Goal: Task Accomplishment & Management: Use online tool/utility

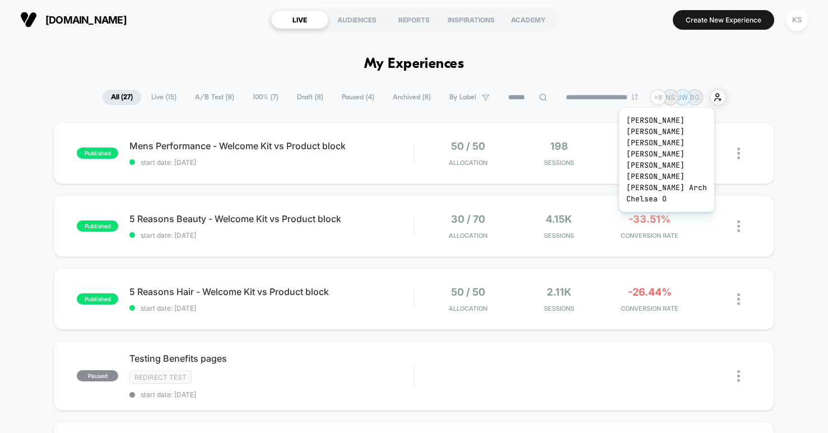
click at [660, 94] on div "+ 8" at bounding box center [658, 97] width 16 height 16
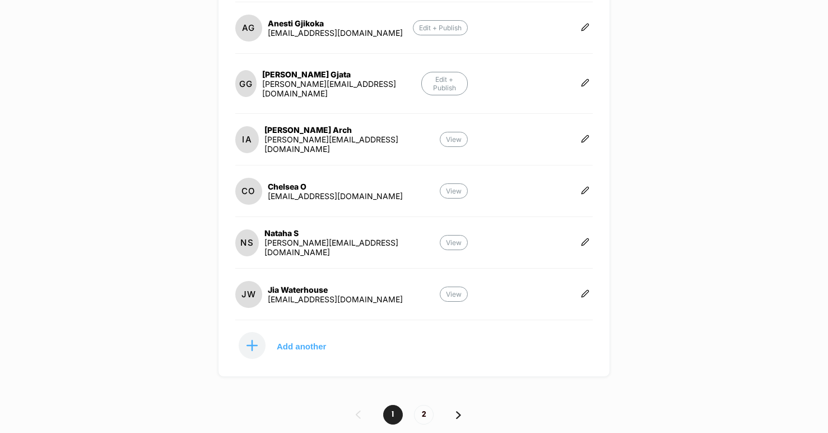
scroll to position [375, 0]
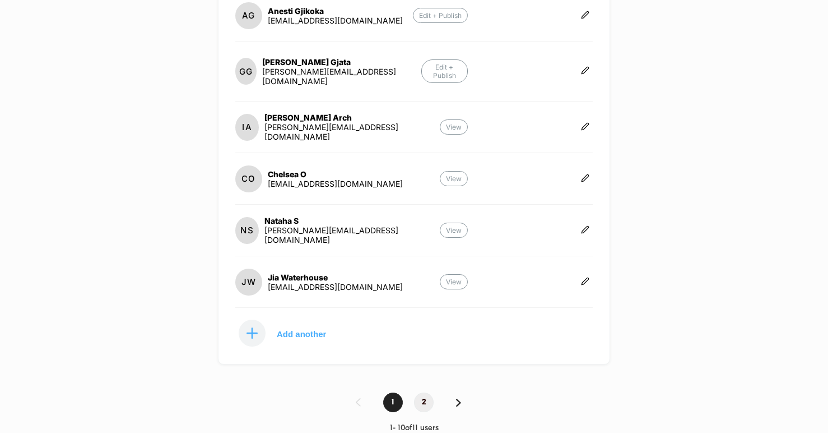
click at [427, 392] on span "2" at bounding box center [424, 402] width 20 height 20
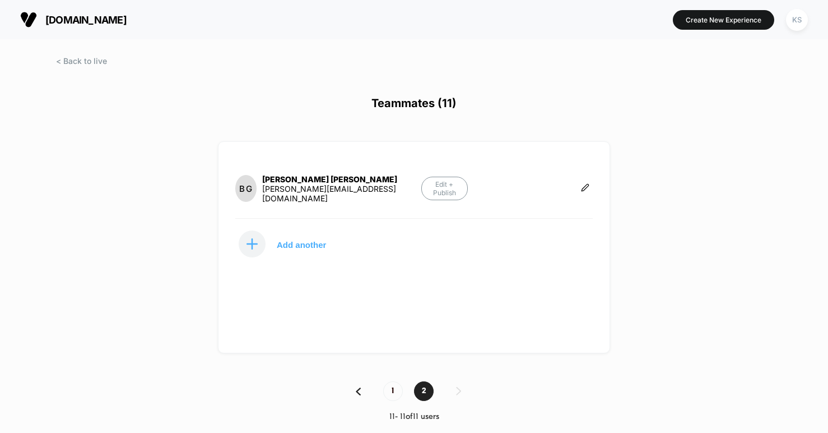
click at [358, 391] on img at bounding box center [358, 391] width 5 height 8
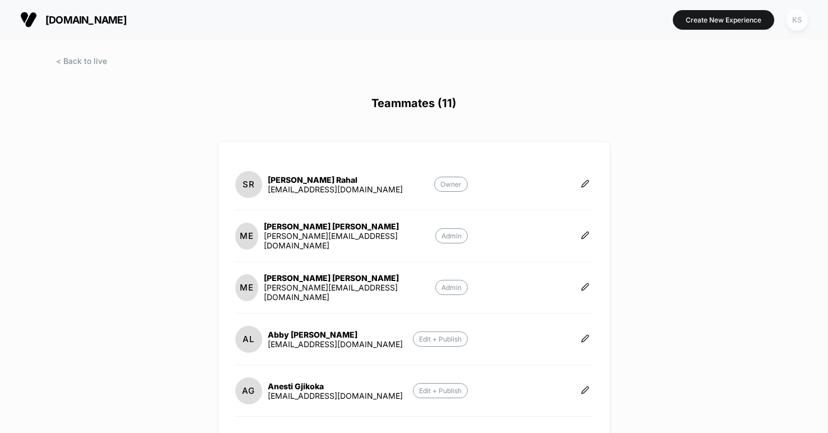
click at [794, 21] on div "KS" at bounding box center [797, 20] width 22 height 22
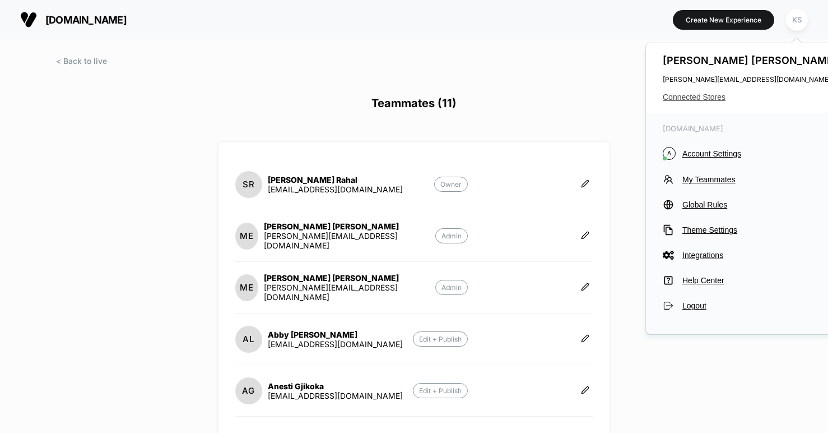
click at [692, 98] on span "Connected Stores" at bounding box center [751, 96] width 177 height 9
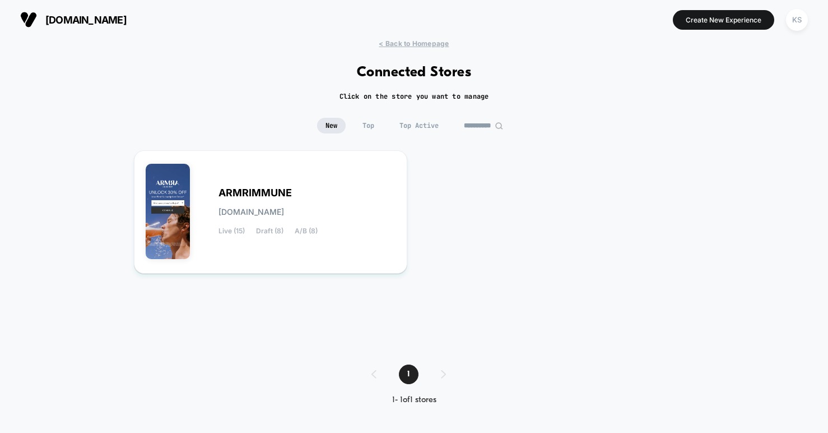
click at [485, 124] on input "**********" at bounding box center [484, 126] width 56 height 16
click at [474, 124] on input "**********" at bounding box center [484, 126] width 112 height 16
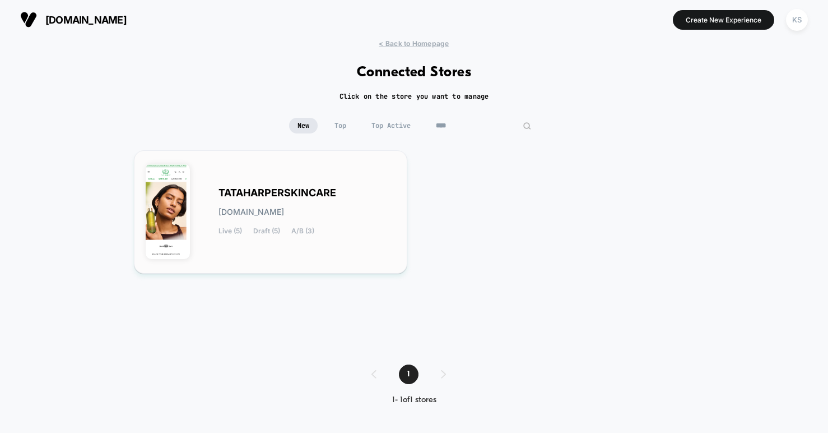
type input "****"
click at [257, 189] on span "TATAHARPERSKINCARE" at bounding box center [278, 193] width 118 height 8
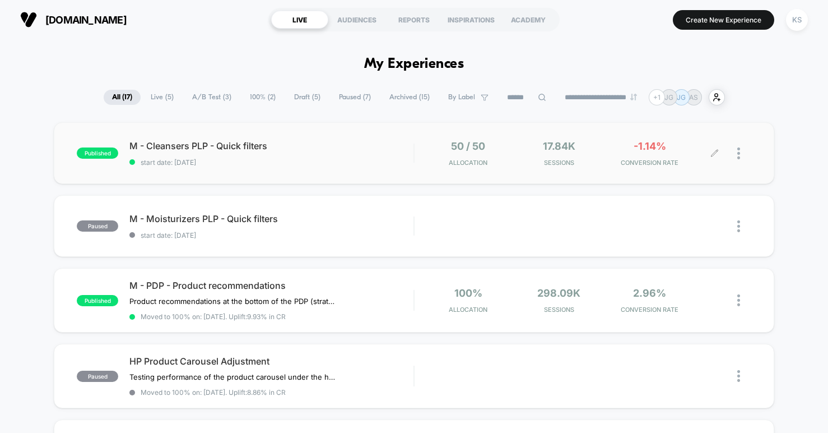
click at [712, 154] on icon at bounding box center [715, 153] width 7 height 7
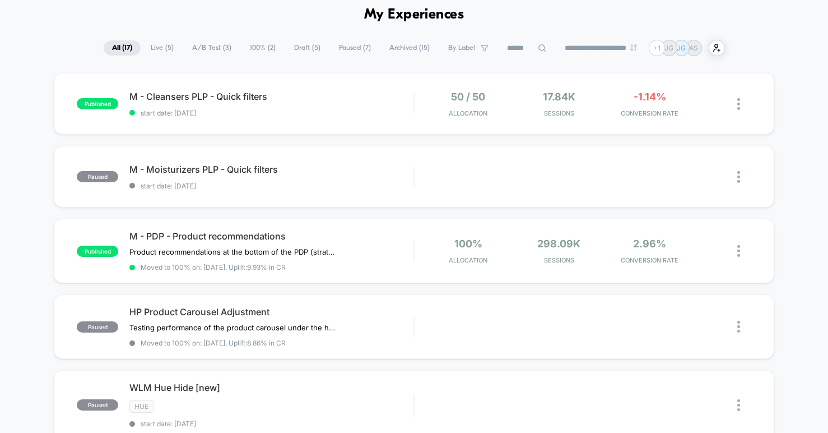
scroll to position [52, 0]
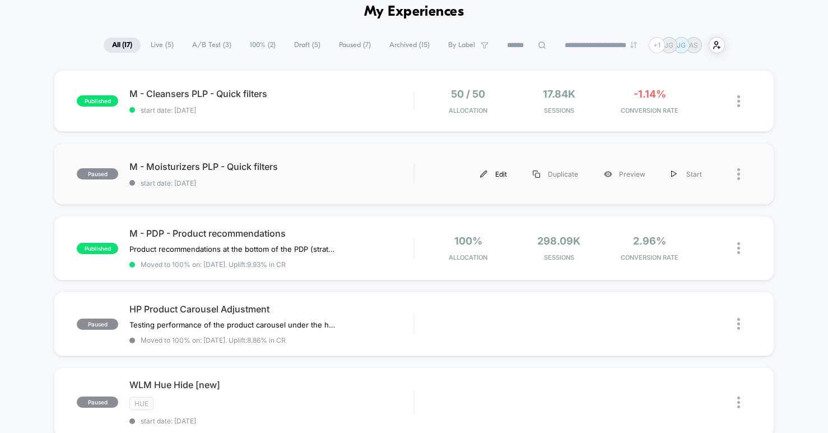
click at [499, 175] on div "Edit" at bounding box center [493, 173] width 53 height 25
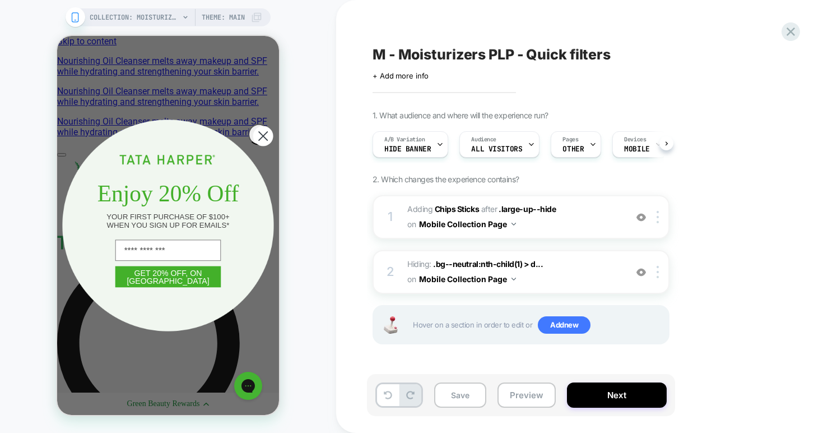
scroll to position [0, 1]
click at [255, 137] on circle "Close dialog" at bounding box center [263, 136] width 20 height 20
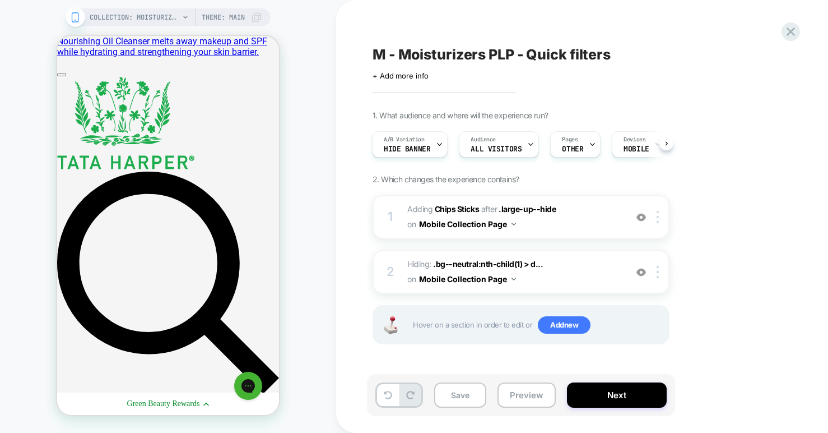
scroll to position [0, 0]
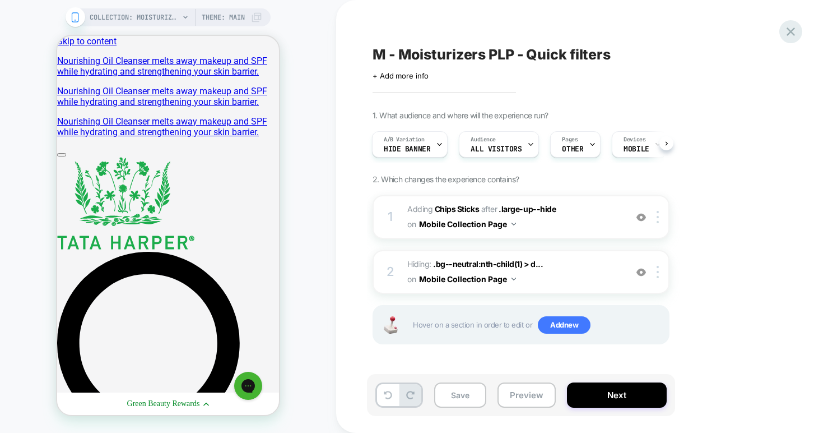
click at [792, 31] on icon at bounding box center [791, 31] width 8 height 8
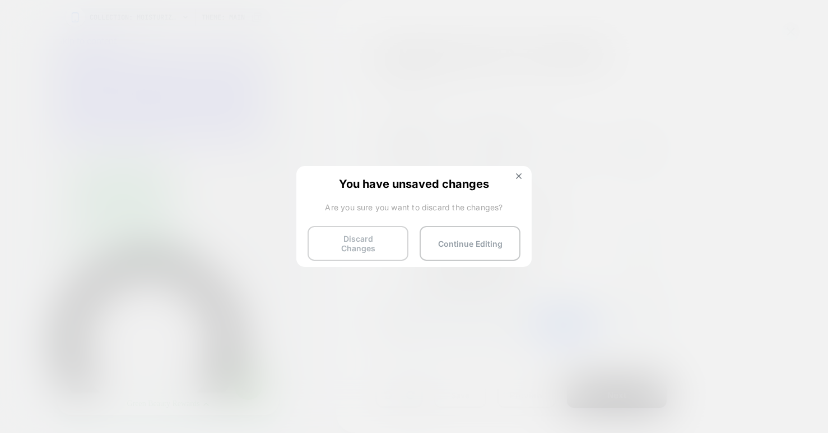
click at [381, 236] on button "Discard Changes" at bounding box center [358, 243] width 101 height 35
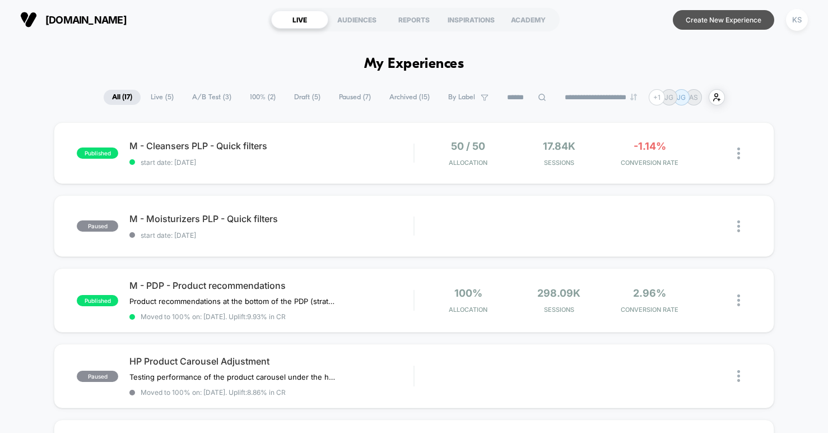
click at [729, 17] on button "Create New Experience" at bounding box center [723, 20] width 101 height 20
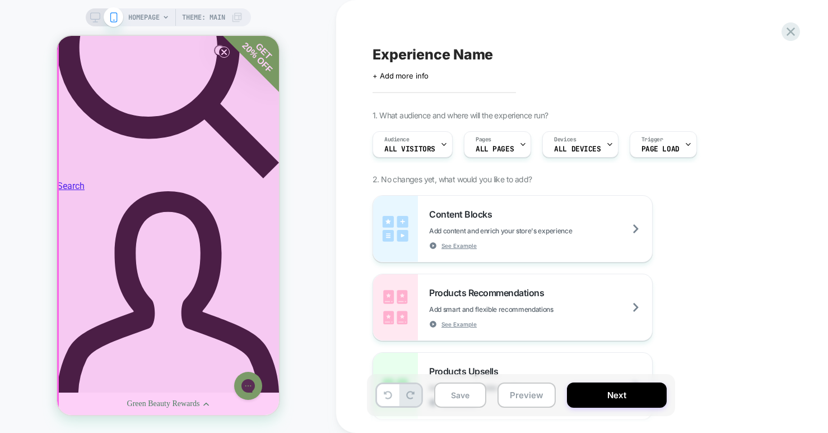
scroll to position [290, 0]
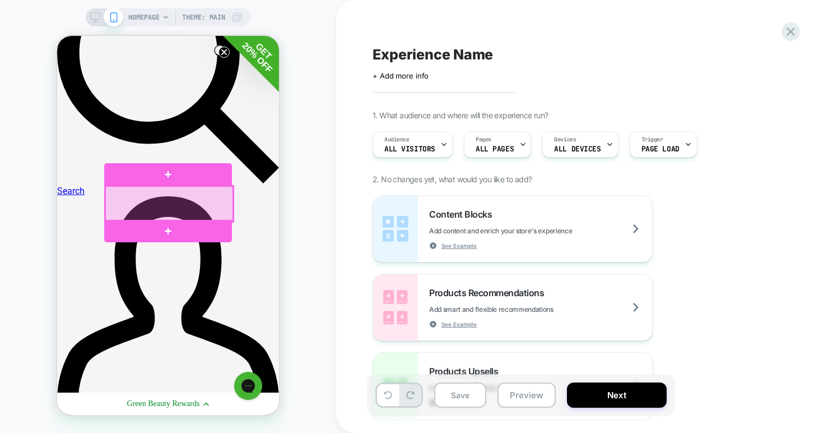
click at [181, 201] on div at bounding box center [169, 203] width 128 height 35
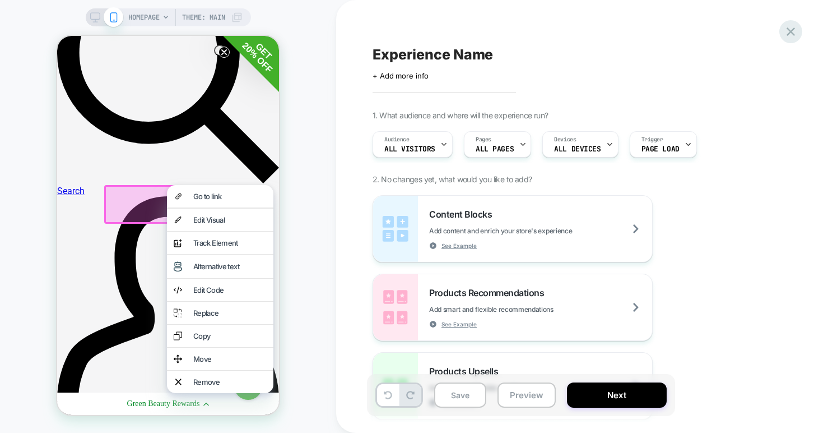
click at [788, 34] on icon at bounding box center [791, 31] width 8 height 8
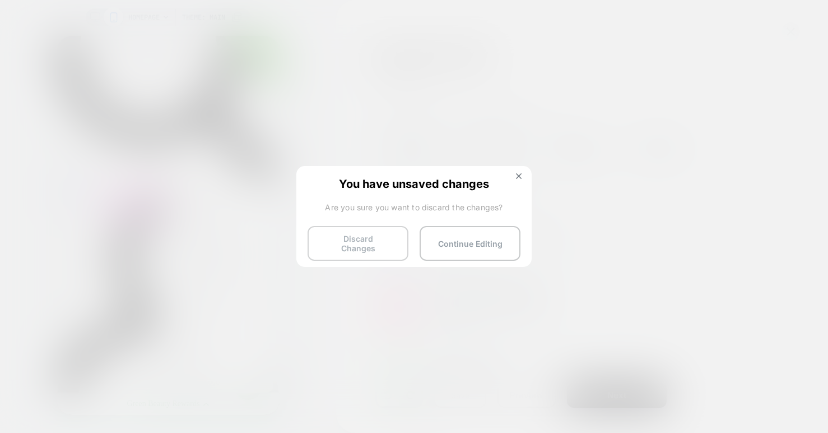
click at [368, 247] on button "Discard Changes" at bounding box center [358, 243] width 101 height 35
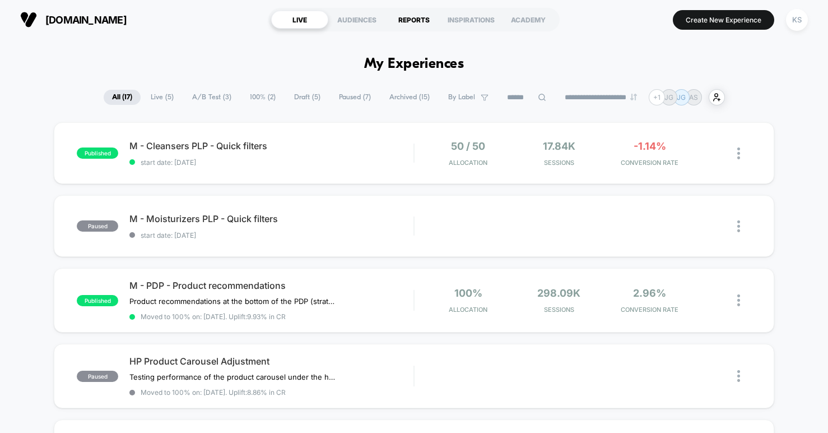
click at [421, 22] on div "REPORTS" at bounding box center [414, 20] width 57 height 18
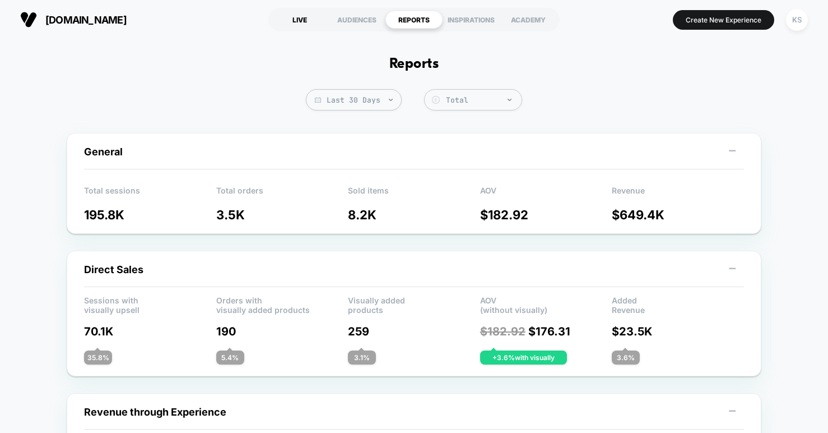
click at [298, 20] on div "LIVE" at bounding box center [299, 20] width 57 height 18
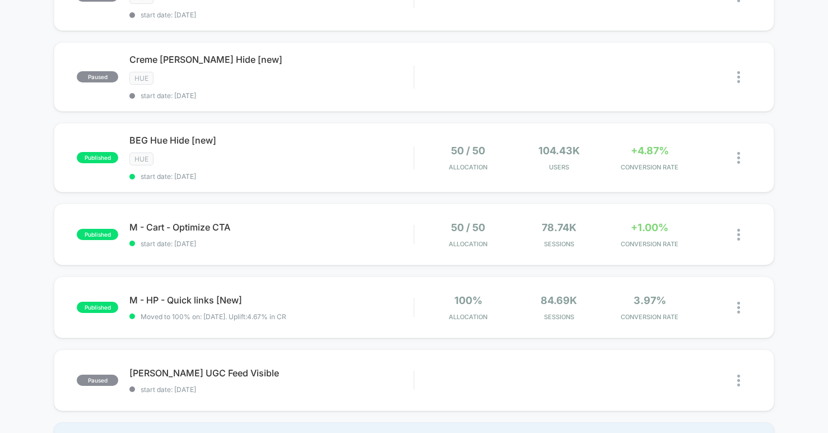
scroll to position [615, 0]
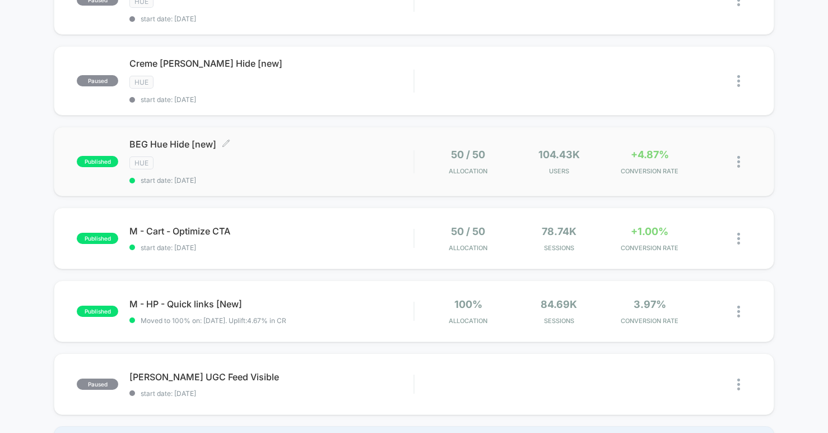
click at [276, 158] on div "Hue" at bounding box center [271, 162] width 284 height 13
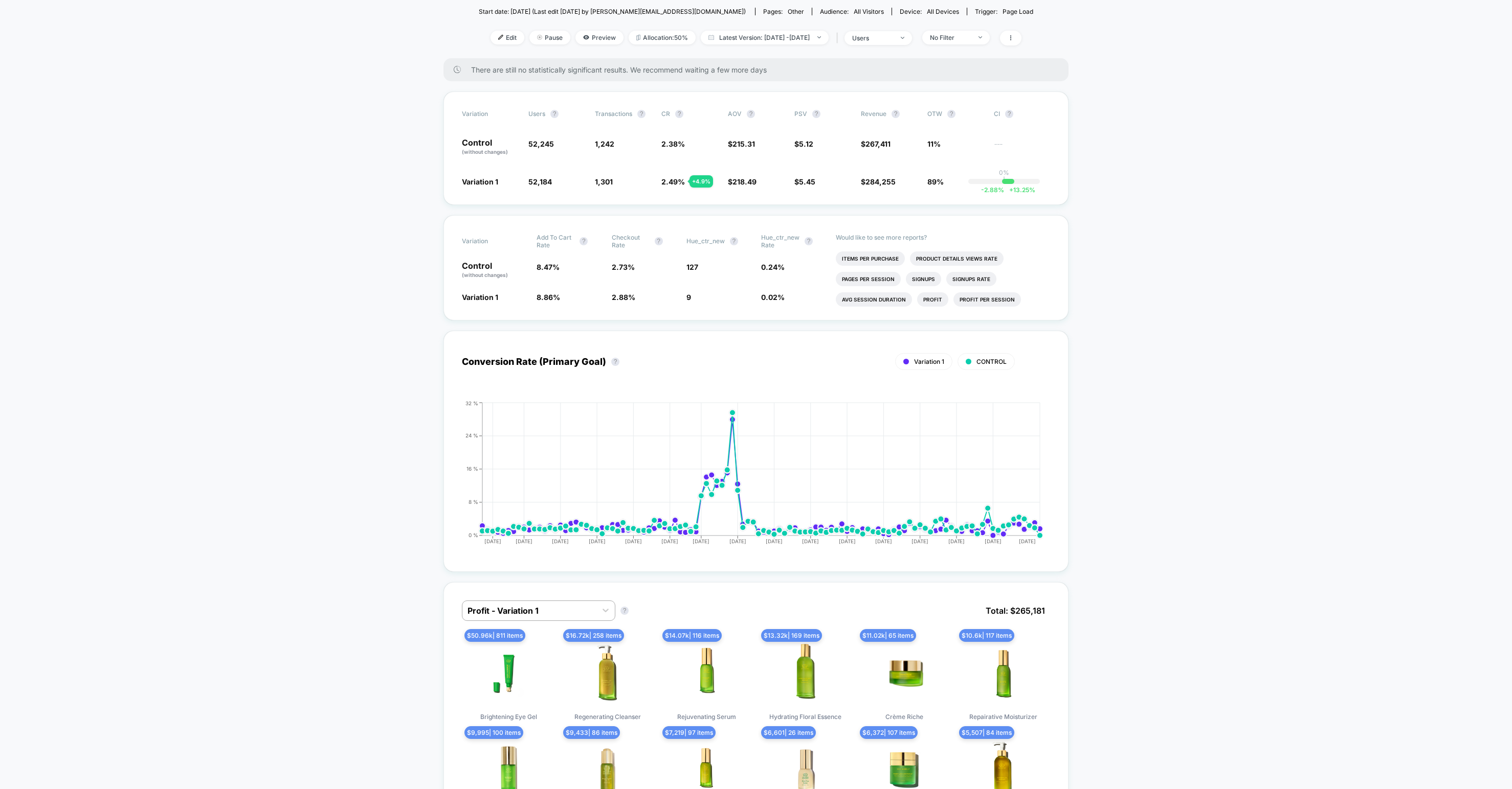
scroll to position [124, 0]
